Goal: Navigation & Orientation: Find specific page/section

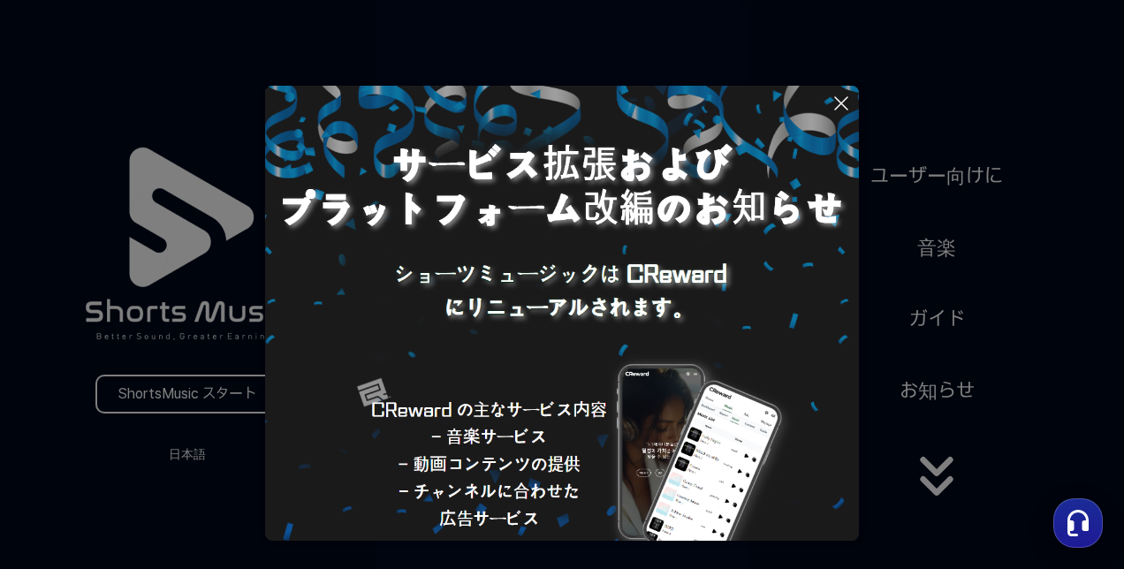
click at [845, 102] on icon at bounding box center [840, 103] width 21 height 21
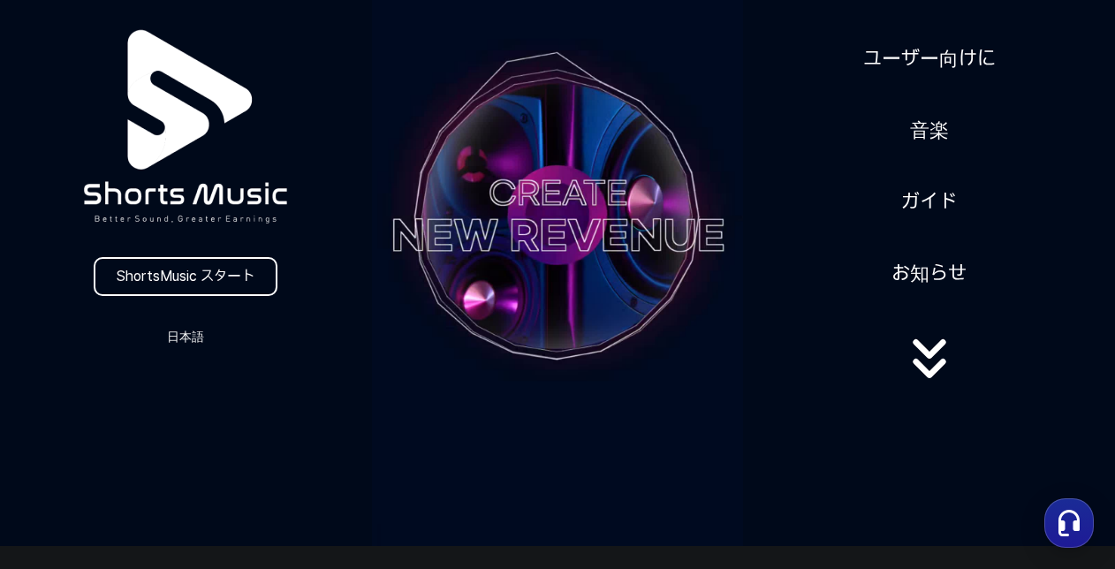
scroll to position [88, 0]
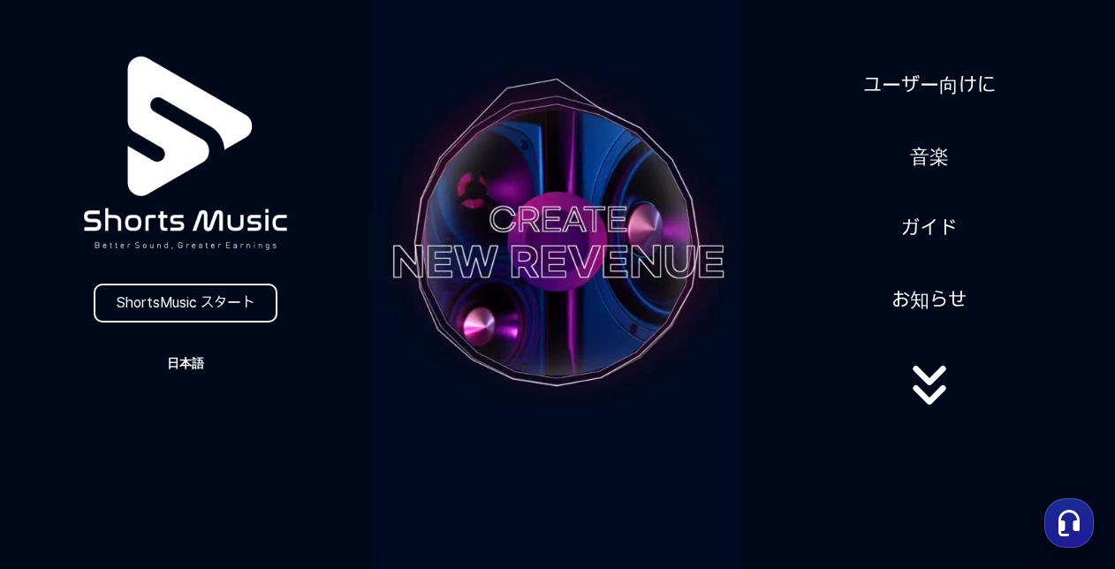
click at [189, 370] on button "日本語" at bounding box center [185, 363] width 85 height 25
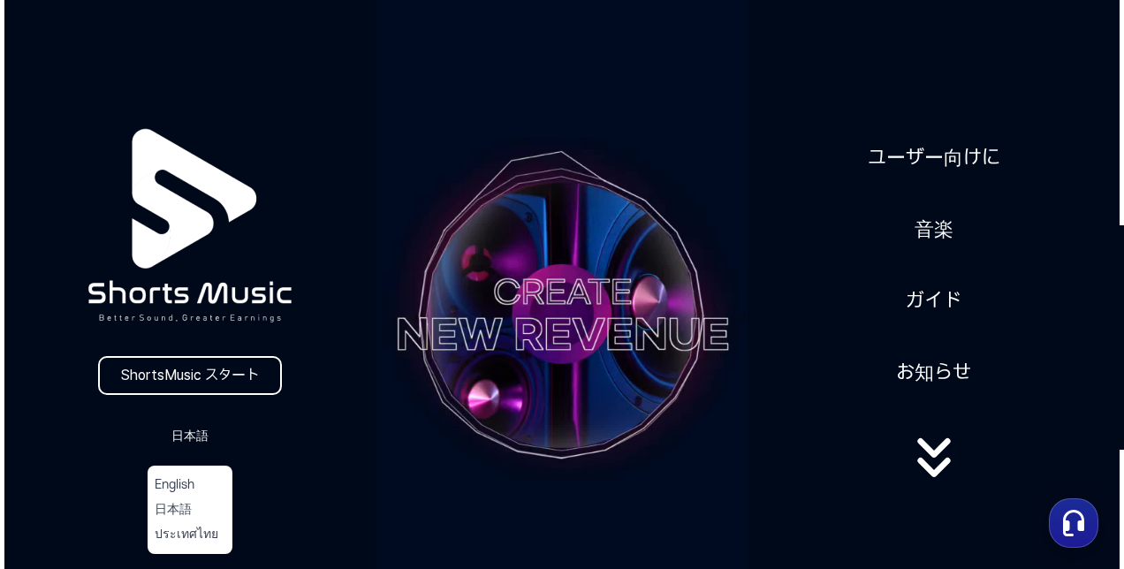
scroll to position [0, 0]
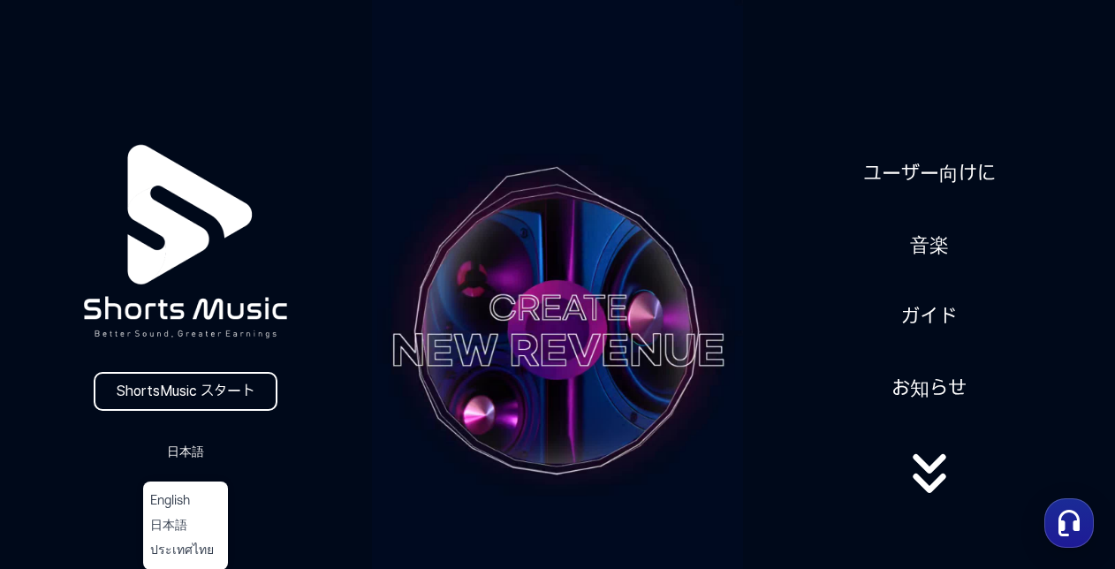
click at [944, 467] on button at bounding box center [557, 284] width 1115 height 569
click at [926, 474] on icon at bounding box center [929, 463] width 33 height 19
click at [928, 359] on div "ユーザー向けに 音楽 ガイド お知らせ" at bounding box center [929, 330] width 372 height 385
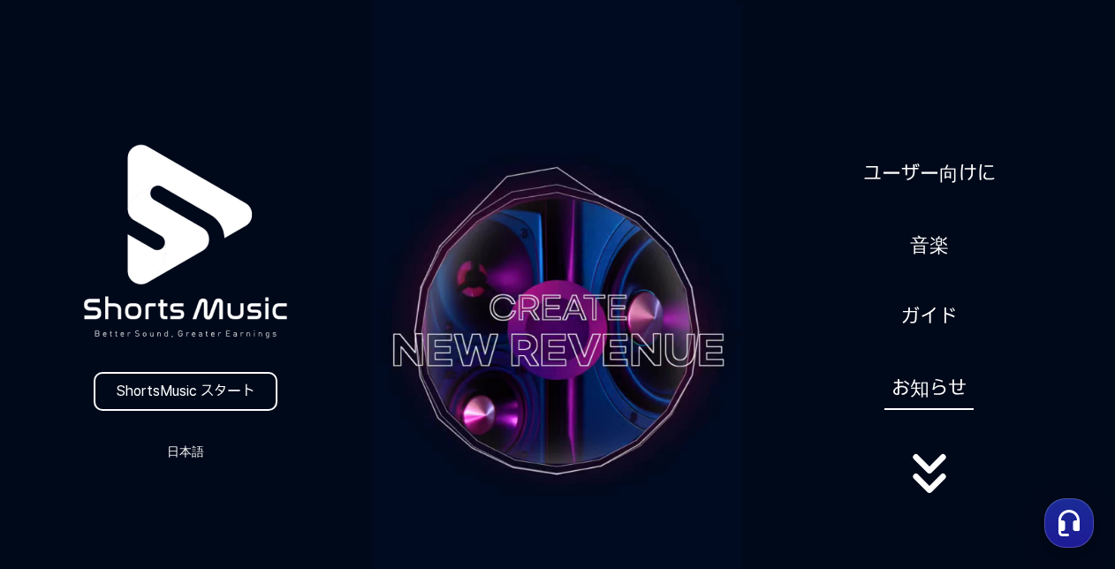
click at [934, 391] on link "お知らせ" at bounding box center [928, 388] width 89 height 43
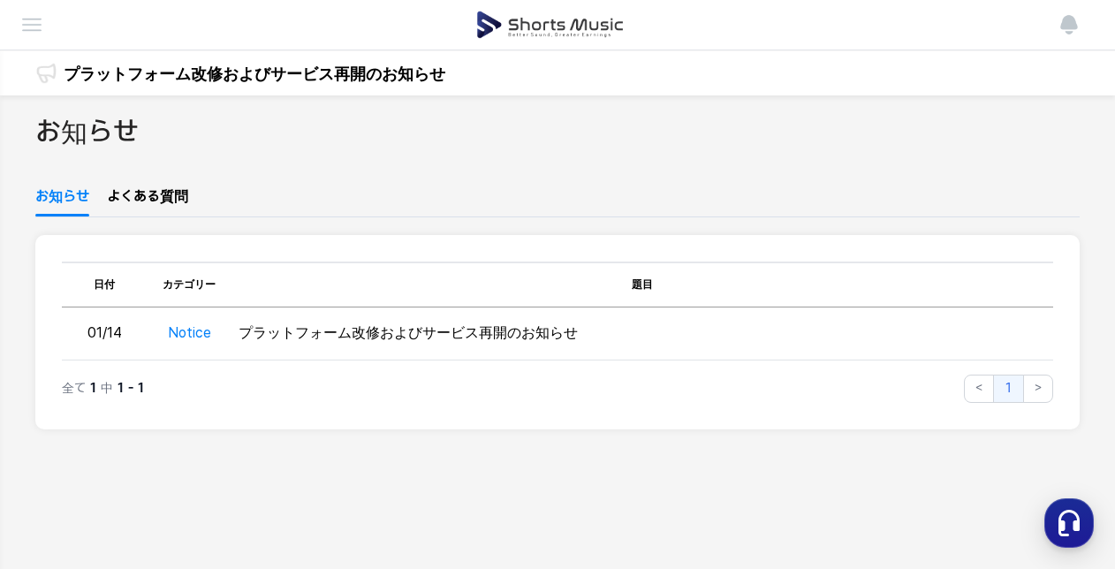
click at [915, 171] on div "お知らせ" at bounding box center [557, 149] width 1044 height 73
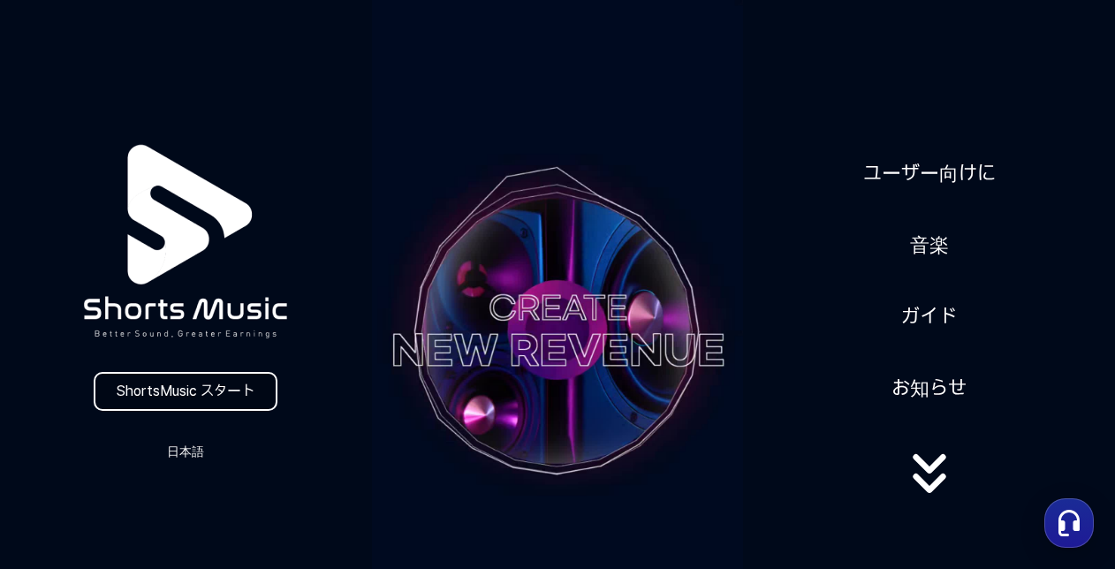
click at [189, 390] on link "ShortsMusic スタート" at bounding box center [186, 391] width 184 height 39
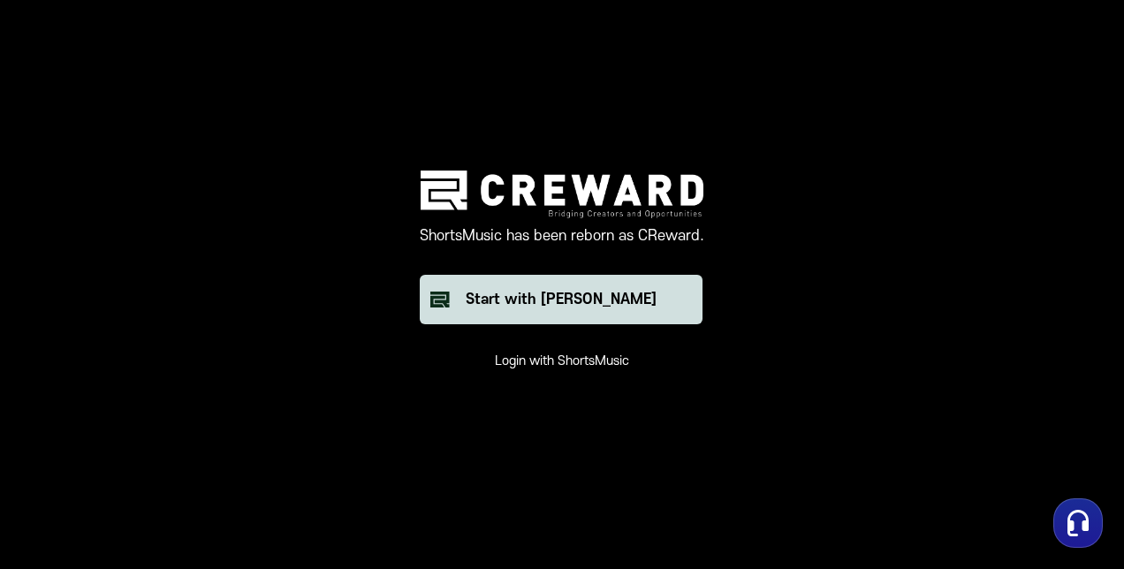
click at [497, 282] on button "Start with [PERSON_NAME]" at bounding box center [561, 299] width 283 height 49
